Goal: Transaction & Acquisition: Subscribe to service/newsletter

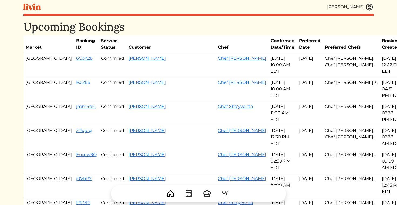
click at [365, 6] on div "Erica Tuggle" at bounding box center [350, 7] width 46 height 8
click at [367, 6] on img at bounding box center [370, 7] width 8 height 8
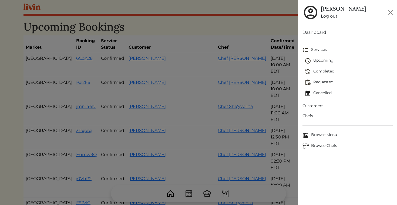
click at [317, 105] on span "Customers" at bounding box center [348, 106] width 91 height 6
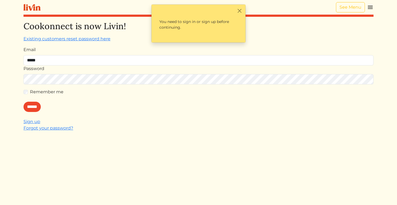
type input "**********"
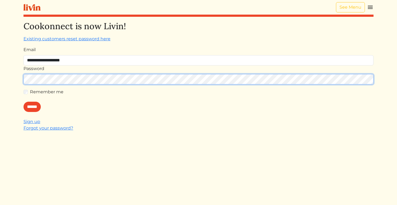
click at [24, 102] on input "******" at bounding box center [32, 107] width 17 height 10
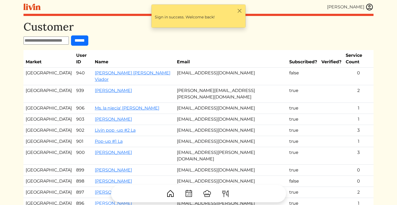
click at [59, 41] on input "text" at bounding box center [46, 40] width 45 height 8
paste input "**********"
type input "**********"
click at [76, 35] on input "******" at bounding box center [84, 40] width 17 height 10
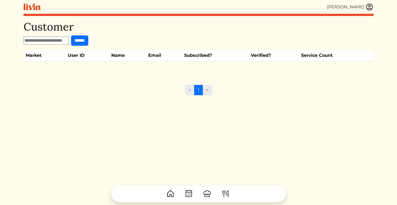
click at [61, 41] on input "text" at bounding box center [46, 40] width 45 height 8
paste input "**********"
click at [45, 40] on input "**********" at bounding box center [49, 40] width 50 height 8
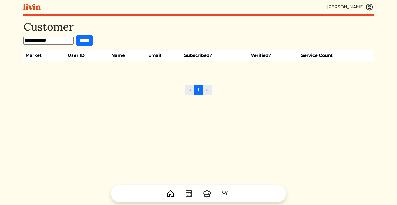
type input "**********"
click at [76, 35] on input "******" at bounding box center [84, 40] width 17 height 10
click at [366, 7] on img at bounding box center [370, 7] width 8 height 8
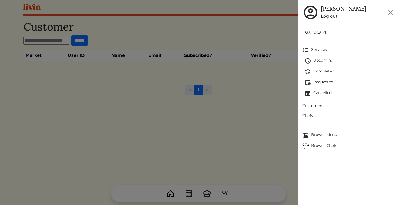
click at [330, 17] on link "Log out" at bounding box center [343, 16] width 45 height 6
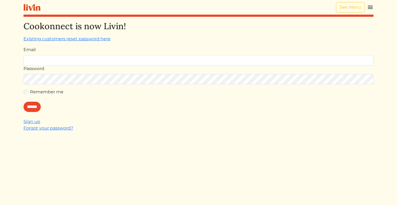
click at [369, 8] on img at bounding box center [370, 7] width 6 height 6
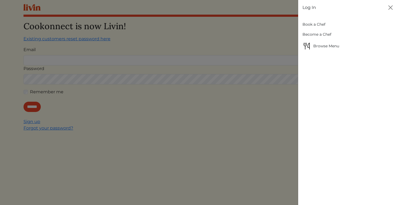
click at [319, 24] on link "Book a Chef" at bounding box center [348, 24] width 91 height 10
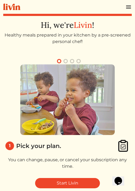
click at [64, 61] on button "button" at bounding box center [65, 61] width 6 height 6
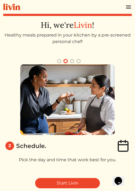
click at [73, 61] on button "button" at bounding box center [72, 61] width 6 height 6
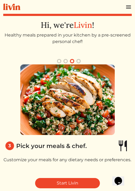
click at [78, 61] on button "button" at bounding box center [78, 61] width 6 height 6
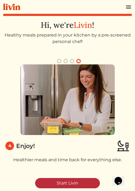
click at [70, 182] on link "Start Livin" at bounding box center [67, 183] width 65 height 10
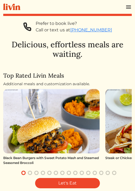
click at [29, 173] on button "button" at bounding box center [30, 172] width 6 height 6
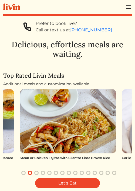
click at [36, 174] on button "button" at bounding box center [36, 172] width 6 height 6
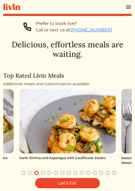
click at [44, 173] on button "button" at bounding box center [43, 172] width 6 height 6
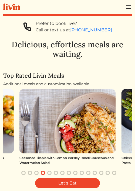
click at [51, 173] on button "button" at bounding box center [49, 172] width 6 height 6
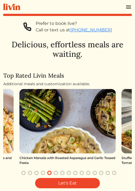
click at [56, 173] on button "button" at bounding box center [56, 172] width 6 height 6
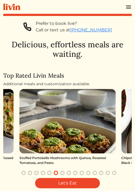
click at [62, 173] on button "button" at bounding box center [62, 172] width 6 height 6
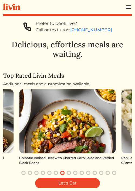
click at [69, 173] on button "button" at bounding box center [69, 172] width 6 height 6
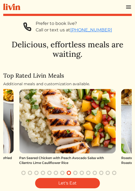
click at [76, 172] on button "button" at bounding box center [75, 172] width 6 height 6
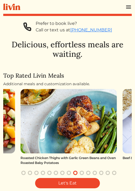
click at [81, 173] on button "button" at bounding box center [82, 172] width 6 height 6
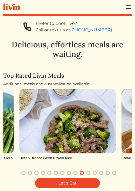
click at [89, 173] on button "button" at bounding box center [88, 172] width 6 height 6
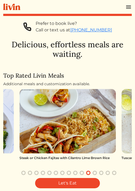
click at [96, 173] on button "button" at bounding box center [95, 172] width 6 height 6
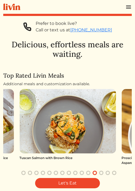
click at [101, 173] on button "button" at bounding box center [101, 172] width 6 height 6
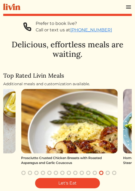
click at [107, 173] on button "button" at bounding box center [108, 172] width 6 height 6
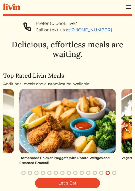
click at [115, 173] on button "button" at bounding box center [114, 172] width 6 height 6
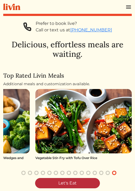
click at [69, 182] on link "Let's Eat" at bounding box center [67, 183] width 65 height 10
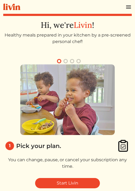
click at [68, 61] on button "button" at bounding box center [65, 61] width 6 height 6
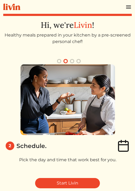
click at [72, 60] on button "button" at bounding box center [72, 61] width 6 height 6
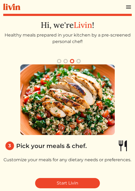
click at [79, 61] on button "button" at bounding box center [78, 61] width 6 height 6
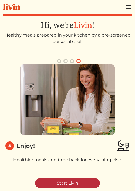
click at [58, 181] on link "Start Livin" at bounding box center [67, 183] width 65 height 10
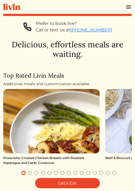
click at [36, 173] on button "button" at bounding box center [36, 172] width 6 height 6
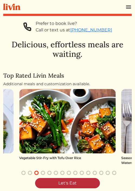
click at [63, 183] on link "Let's Eat" at bounding box center [67, 183] width 65 height 10
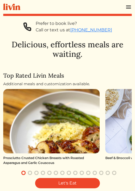
click at [33, 173] on button "button" at bounding box center [30, 172] width 6 height 6
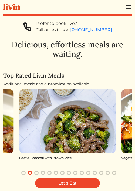
click at [36, 173] on button "button" at bounding box center [36, 172] width 6 height 6
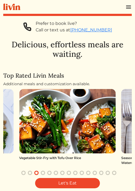
click at [45, 172] on button "button" at bounding box center [43, 172] width 6 height 6
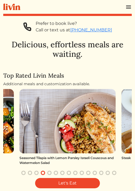
click at [51, 172] on button "button" at bounding box center [49, 172] width 6 height 6
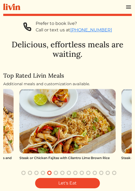
click at [58, 172] on button "button" at bounding box center [56, 172] width 6 height 6
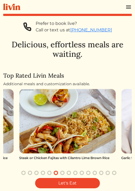
click at [64, 172] on button "button" at bounding box center [62, 172] width 6 height 6
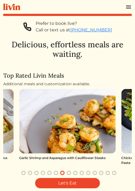
click at [70, 172] on button "button" at bounding box center [69, 172] width 6 height 6
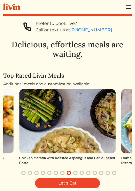
click at [75, 173] on button "button" at bounding box center [75, 172] width 6 height 6
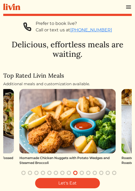
click at [83, 172] on button "button" at bounding box center [82, 172] width 6 height 6
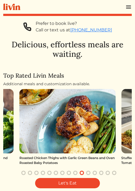
click at [90, 171] on button "button" at bounding box center [88, 172] width 6 height 6
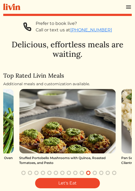
click at [96, 172] on button "button" at bounding box center [95, 172] width 6 height 6
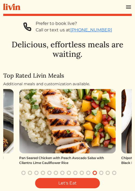
click at [102, 173] on button "button" at bounding box center [101, 172] width 6 height 6
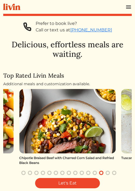
click at [107, 173] on button "button" at bounding box center [108, 172] width 6 height 6
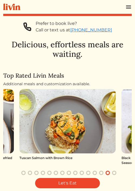
click at [114, 173] on button "button" at bounding box center [114, 172] width 6 height 6
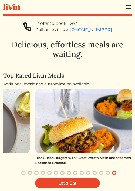
click at [23, 174] on button "button" at bounding box center [23, 172] width 6 height 6
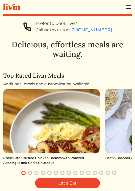
click at [33, 172] on button "button" at bounding box center [30, 172] width 6 height 6
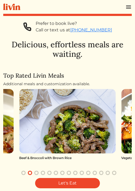
click at [38, 173] on button "button" at bounding box center [36, 172] width 6 height 6
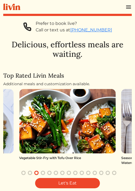
click at [45, 173] on button "button" at bounding box center [43, 172] width 6 height 6
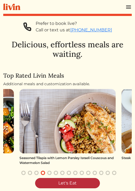
click at [65, 182] on link "Let's Eat" at bounding box center [67, 183] width 65 height 10
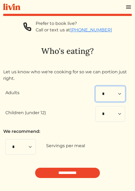
click at [119, 93] on select "* * * * * * * * * **" at bounding box center [110, 94] width 30 height 16
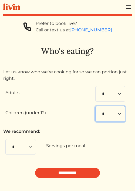
click at [104, 115] on select "* * * * * * * * * * **" at bounding box center [110, 114] width 30 height 16
select select "*"
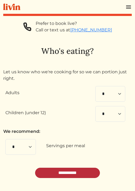
click at [70, 174] on input "**********" at bounding box center [67, 173] width 65 height 10
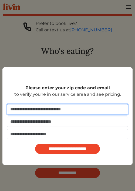
click at [45, 106] on input "number" at bounding box center [68, 109] width 122 height 10
type input "*"
type input "*****"
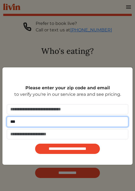
type input "**********"
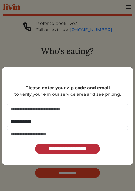
click at [69, 149] on input "**********" at bounding box center [67, 148] width 65 height 10
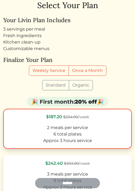
scroll to position [36, 0]
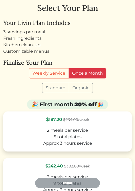
click at [76, 72] on label "Once a Month" at bounding box center [88, 73] width 38 height 10
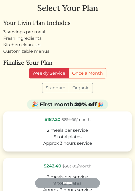
click at [56, 72] on label "Weekly Service" at bounding box center [49, 73] width 40 height 10
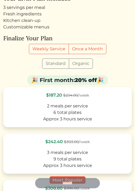
scroll to position [63, 0]
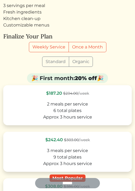
click at [77, 62] on label "Organic" at bounding box center [81, 61] width 24 height 10
click at [59, 63] on label "Standard" at bounding box center [55, 61] width 27 height 10
click at [79, 64] on label "Organic" at bounding box center [81, 61] width 24 height 10
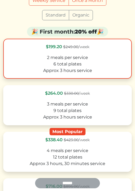
scroll to position [113, 0]
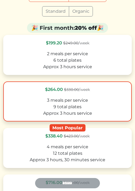
click at [65, 96] on label "$264.00 $330.00 /week 3 meals per service 9 total plates Approx 3 hours service" at bounding box center [67, 101] width 129 height 40
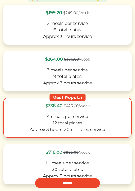
scroll to position [148, 0]
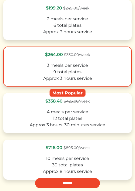
click at [68, 61] on label "$264.00 $330.00 /week 3 meals per service 9 total plates Approx 3 hours service" at bounding box center [67, 66] width 129 height 40
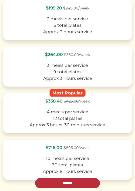
click at [61, 182] on input "******" at bounding box center [67, 183] width 65 height 10
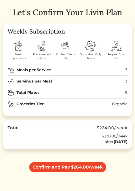
scroll to position [34, 0]
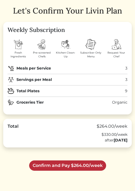
click at [78, 166] on link "Confirm and Pay $264.00/week" at bounding box center [67, 165] width 77 height 10
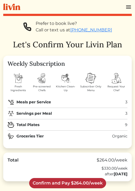
click at [68, 179] on link "Confirm and Pay $264.00/week" at bounding box center [67, 183] width 77 height 10
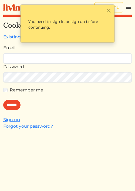
click at [130, 7] on img at bounding box center [128, 7] width 6 height 6
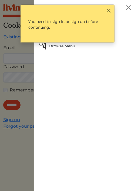
click at [108, 11] on button "Close" at bounding box center [109, 11] width 6 height 6
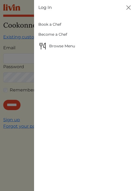
click at [54, 24] on link "Book a Chef" at bounding box center [84, 24] width 92 height 10
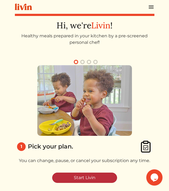
click at [69, 181] on link "Start Livin" at bounding box center [84, 177] width 65 height 10
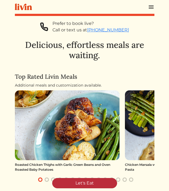
click at [83, 181] on link "Let's Eat" at bounding box center [84, 183] width 65 height 10
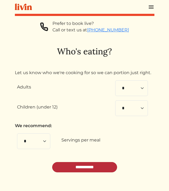
click at [89, 169] on input "**********" at bounding box center [84, 167] width 65 height 10
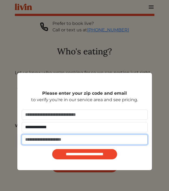
click at [44, 139] on input "tel" at bounding box center [85, 139] width 126 height 10
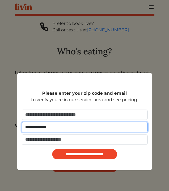
click at [48, 128] on input "**********" at bounding box center [85, 127] width 126 height 10
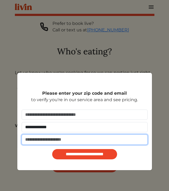
click at [48, 141] on input "tel" at bounding box center [85, 139] width 126 height 10
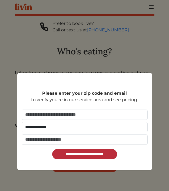
click at [94, 155] on input "**********" at bounding box center [84, 154] width 65 height 10
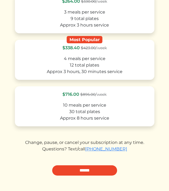
scroll to position [211, 0]
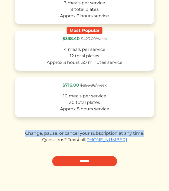
drag, startPoint x: 144, startPoint y: 133, endPoint x: 23, endPoint y: 132, distance: 121.3
click at [23, 132] on div "Change, pause, or cancel your subscription at any time." at bounding box center [84, 133] width 139 height 6
copy div "Change, pause, or cancel your subscription at any time."
click at [83, 127] on form "$199.20 $249.00 /week 2 meals per service 6 total plates Approx 3 hours service…" at bounding box center [84, 52] width 139 height 229
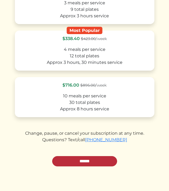
click at [81, 164] on input "******" at bounding box center [84, 161] width 65 height 10
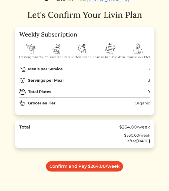
scroll to position [31, 0]
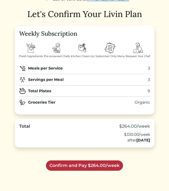
click at [85, 167] on link "Confirm and Pay $264.00/week" at bounding box center [84, 165] width 77 height 10
